Goal: Task Accomplishment & Management: Complete application form

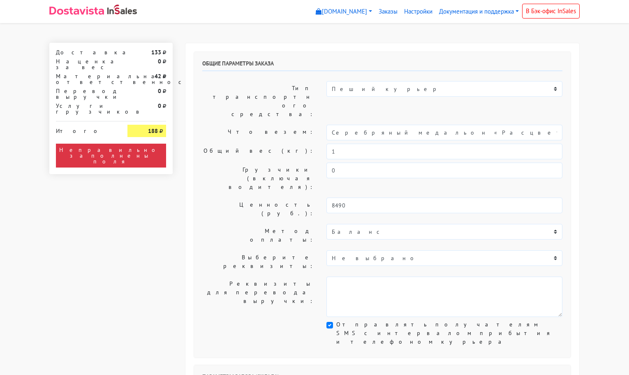
select select "11:00"
select select "21:00"
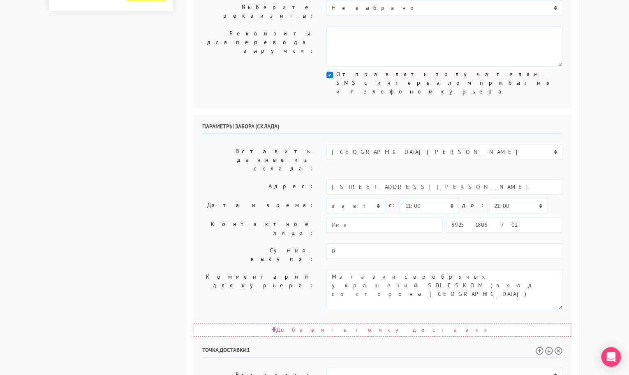
scroll to position [250, 0]
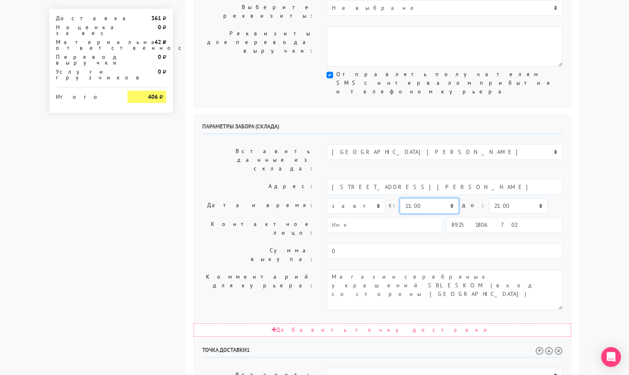
click at [426, 198] on select "00:00 00:30 01:00 01:30 02:00 02:30 03:00 03:30 04:00 04:30 05:00 05:30 06:00 0…" at bounding box center [429, 206] width 59 height 16
select select "17:00"
click at [400, 198] on select "00:00 00:30 01:00 01:30 02:00 02:30 03:00 03:30 04:00 04:30 05:00 05:30 06:00 0…" at bounding box center [429, 206] width 59 height 16
click at [499, 198] on select "00:00 00:30 01:00 01:30 02:00 02:30 03:00 03:30 04:00 04:30 05:00 05:30 06:00 0…" at bounding box center [518, 206] width 59 height 16
select select "17:30"
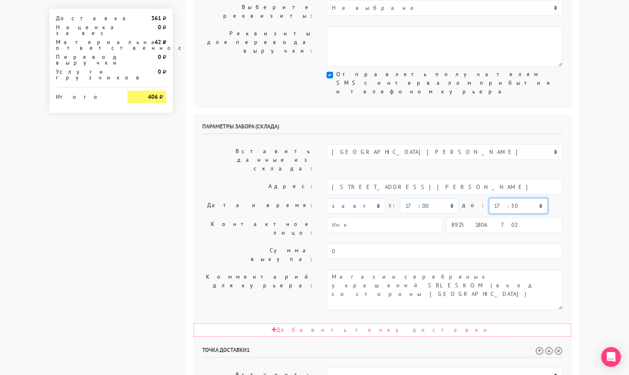
click at [489, 198] on select "00:00 00:30 01:00 01:30 02:00 02:30 03:00 03:30 04:00 04:30 05:00 05:30 06:00 0…" at bounding box center [518, 206] width 59 height 16
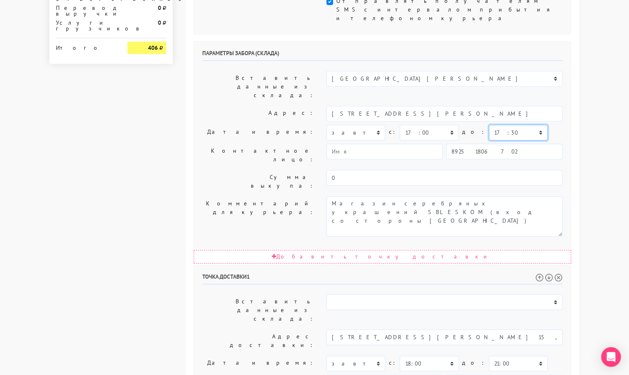
scroll to position [324, 0]
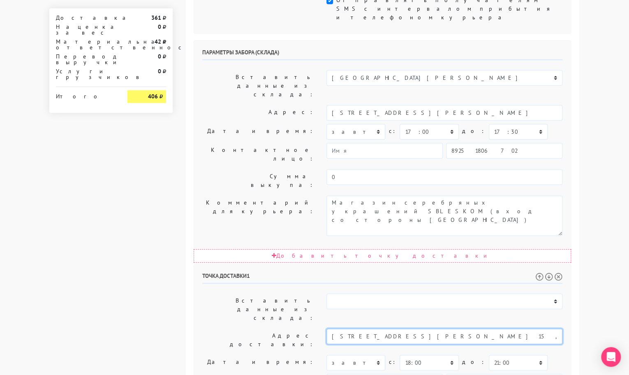
drag, startPoint x: 482, startPoint y: 207, endPoint x: 460, endPoint y: 206, distance: 22.3
click at [420, 328] on input "[STREET_ADDRESS][PERSON_NAME] 15, домофон 15" at bounding box center [444, 336] width 236 height 16
drag, startPoint x: 342, startPoint y: 208, endPoint x: 479, endPoint y: 212, distance: 137.0
click at [342, 328] on input "[STREET_ADDRESS][PERSON_NAME] 15, домофон 15" at bounding box center [444, 336] width 236 height 16
drag, startPoint x: 483, startPoint y: 207, endPoint x: 417, endPoint y: 209, distance: 65.8
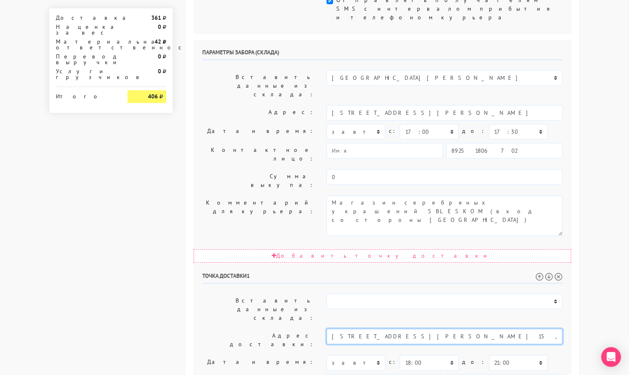
click at [417, 328] on input "[STREET_ADDRESS][PERSON_NAME] 15, домофон 15" at bounding box center [444, 336] width 236 height 16
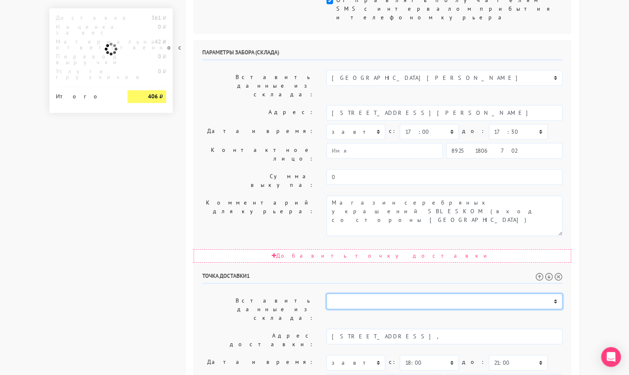
click at [411, 293] on select "Склад [GEOGRAPHIC_DATA] Склад [GEOGRAPHIC_DATA] [GEOGRAPHIC_DATA][PERSON_NAME] …" at bounding box center [444, 301] width 236 height 16
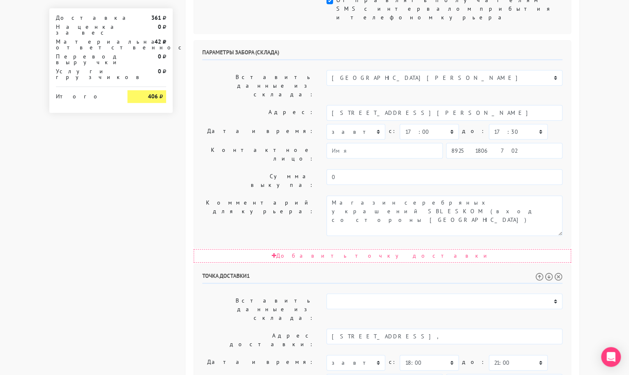
click at [251, 293] on label "Вставить данные из склада:" at bounding box center [258, 309] width 124 height 32
click at [425, 328] on input "[STREET_ADDRESS]," at bounding box center [444, 336] width 236 height 16
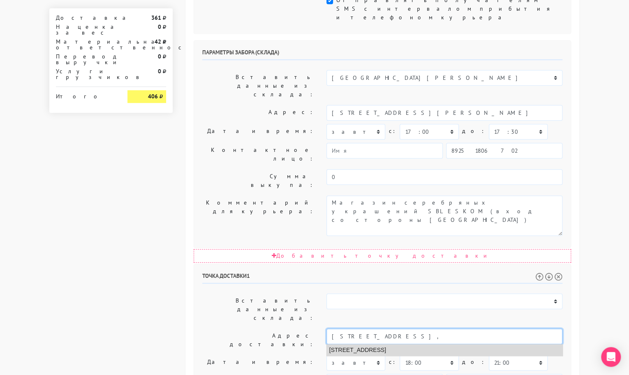
click at [342, 344] on li "[STREET_ADDRESS]" at bounding box center [445, 349] width 236 height 11
type input "[STREET_ADDRESS]"
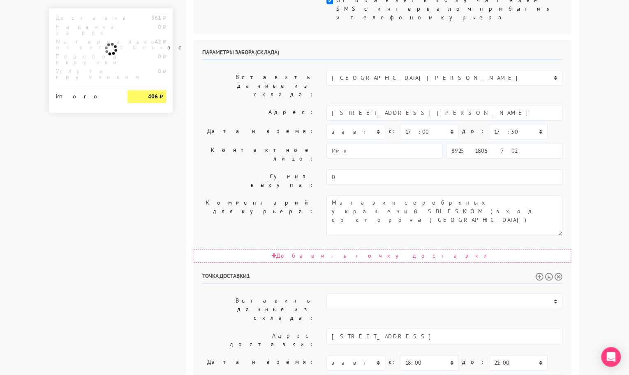
paste textarea "[PERSON_NAME]. 1, кВ. 15, домофон 15"
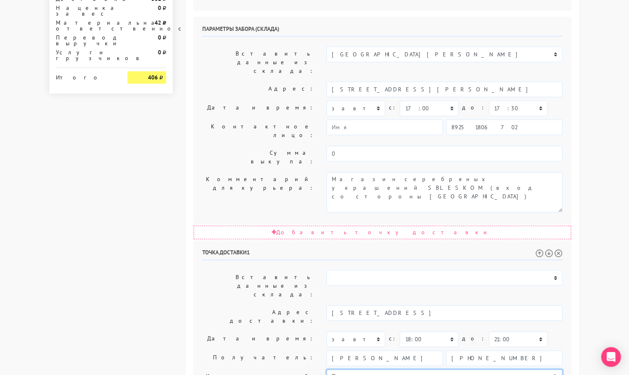
scroll to position [381, 0]
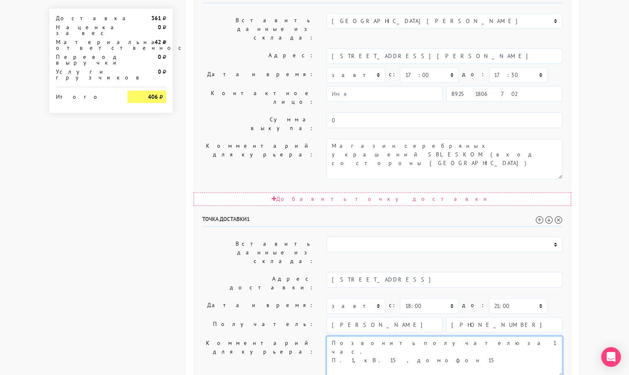
type textarea "Позвонить получателю за 1 час. П. 1, кВ. 15, домофон 15"
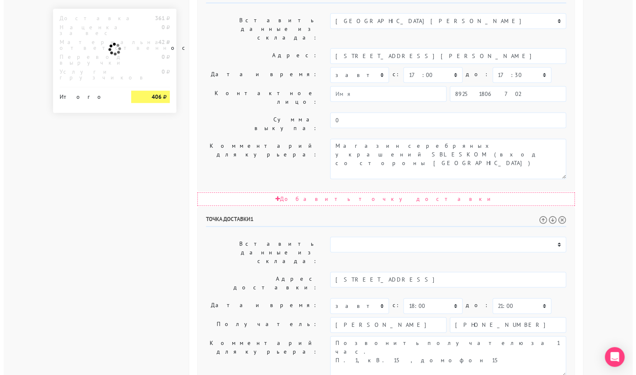
scroll to position [0, 0]
